Goal: Check status

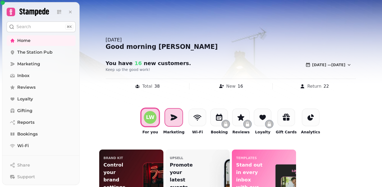
click at [172, 112] on div at bounding box center [174, 117] width 18 height 18
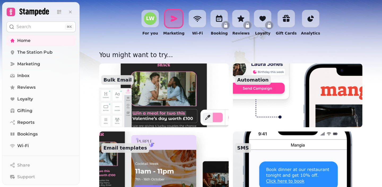
scroll to position [117, 0]
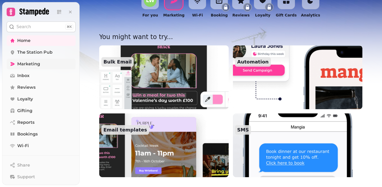
click at [37, 65] on span "Marketing" at bounding box center [28, 64] width 23 height 6
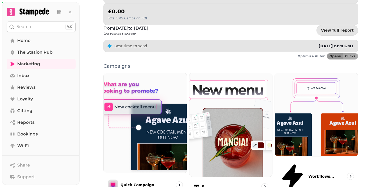
scroll to position [112, 0]
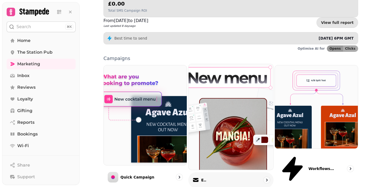
click at [206, 177] on p "Email" at bounding box center [203, 179] width 5 height 5
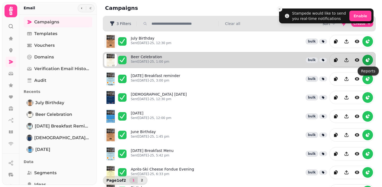
click at [368, 60] on icon "reports" at bounding box center [367, 60] width 3 height 3
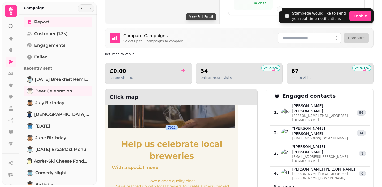
scroll to position [51, 0]
